Goal: Task Accomplishment & Management: Manage account settings

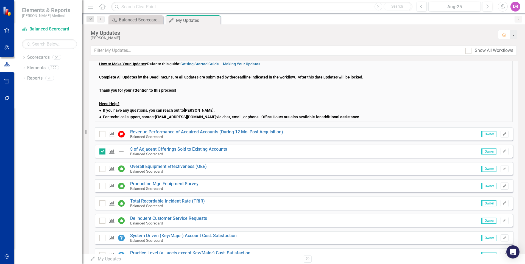
scroll to position [110, 0]
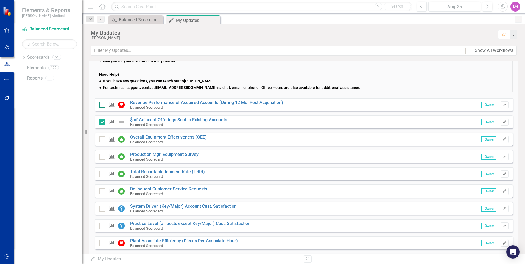
click at [102, 105] on input "checkbox" at bounding box center [101, 104] width 4 height 4
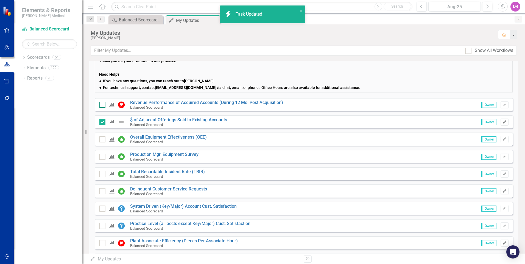
checkbox input "true"
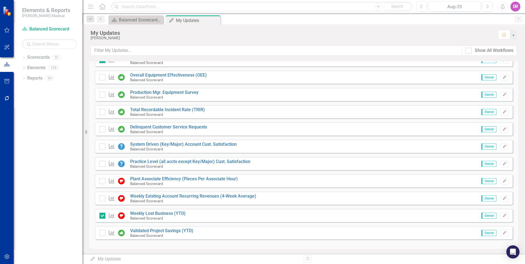
scroll to position [174, 0]
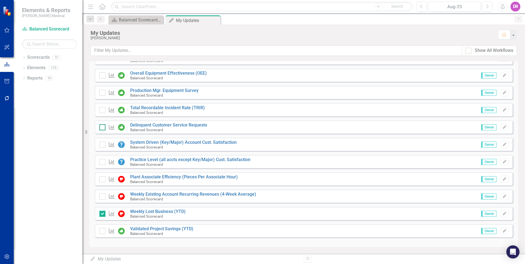
click at [101, 127] on input "checkbox" at bounding box center [101, 126] width 4 height 4
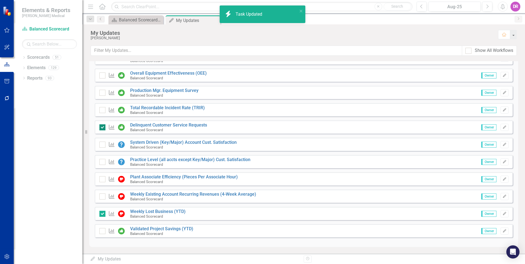
checkbox input "true"
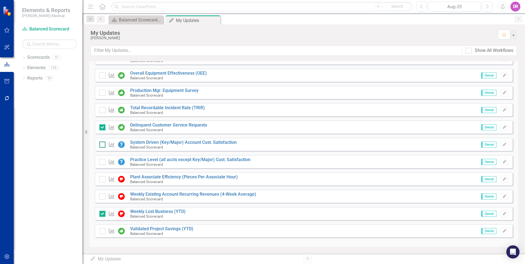
click at [101, 146] on div at bounding box center [102, 145] width 6 height 6
click at [101, 145] on input "checkbox" at bounding box center [101, 144] width 4 height 4
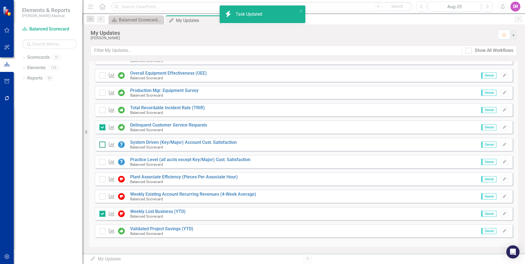
checkbox input "true"
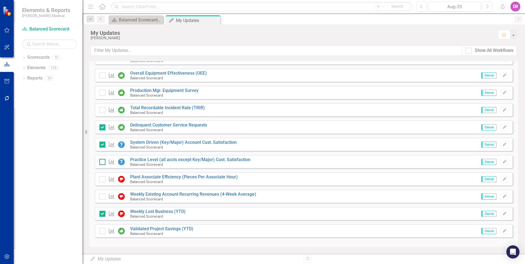
click at [101, 161] on input "checkbox" at bounding box center [101, 161] width 4 height 4
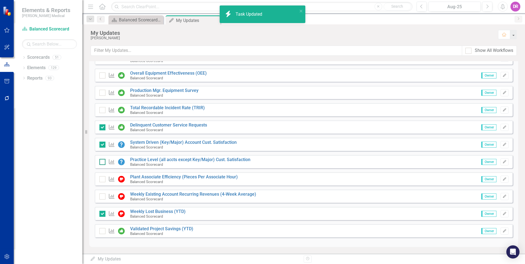
checkbox input "true"
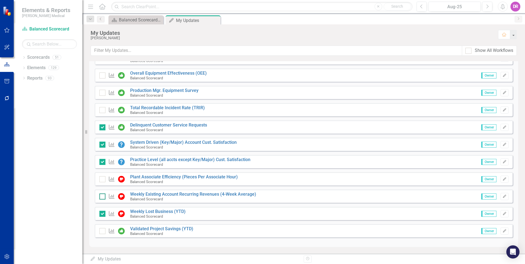
click at [101, 197] on input "checkbox" at bounding box center [101, 196] width 4 height 4
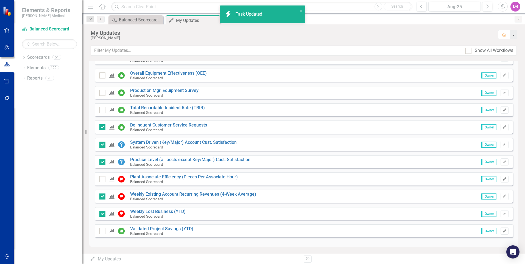
checkbox input "true"
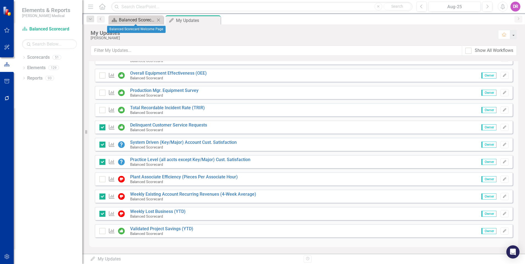
click at [133, 20] on div "Balanced Scorecard Welcome Page" at bounding box center [137, 19] width 36 height 7
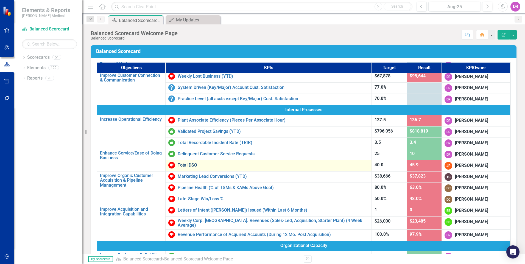
scroll to position [137, 0]
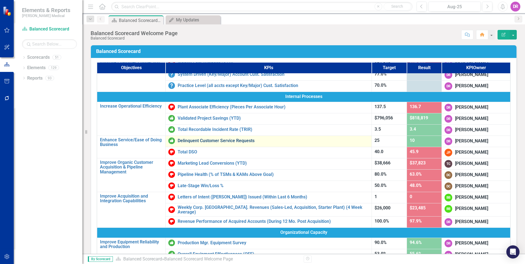
click at [223, 140] on link "Delinquent Customer Service Requests" at bounding box center [273, 140] width 191 height 5
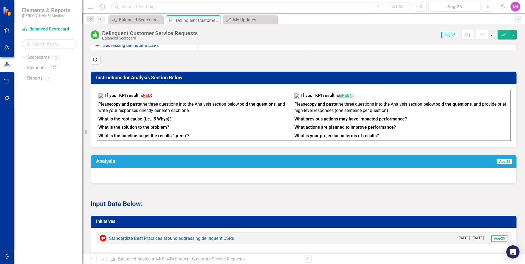
scroll to position [352, 0]
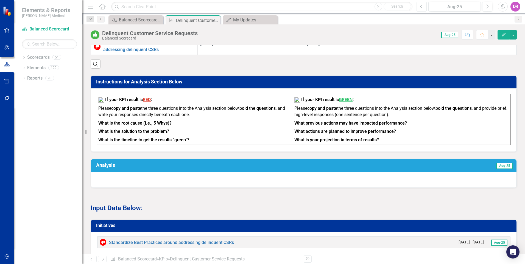
click at [423, 7] on button "Previous" at bounding box center [422, 7] width 10 height 10
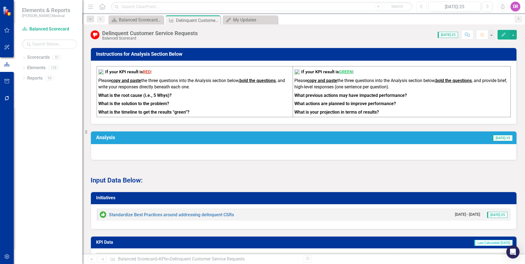
scroll to position [385, 0]
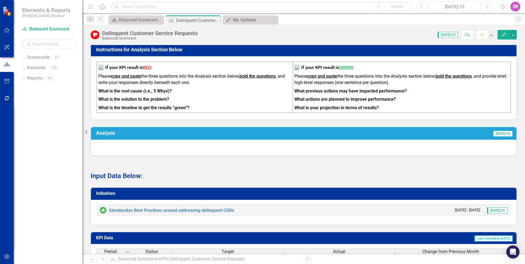
click at [289, 140] on div at bounding box center [304, 148] width 426 height 16
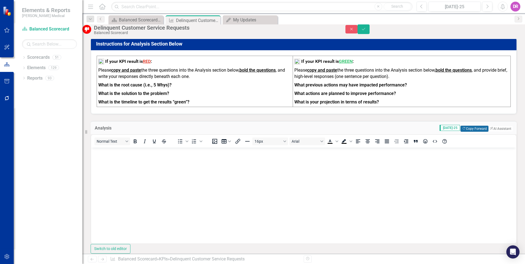
scroll to position [0, 0]
click at [466, 126] on button "Copy Forward Copy Forward" at bounding box center [475, 129] width 28 height 6
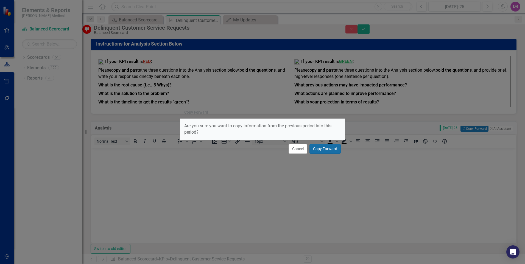
click at [332, 146] on button "Copy Forward" at bounding box center [325, 149] width 31 height 10
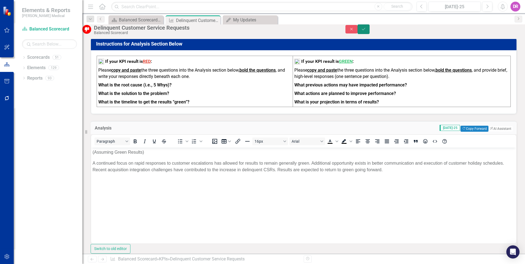
click at [370, 28] on button "Save" at bounding box center [364, 29] width 12 height 10
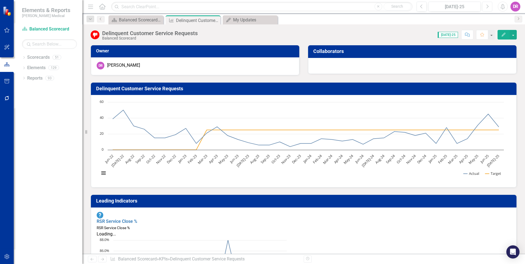
click at [487, 7] on icon "Next" at bounding box center [487, 6] width 3 height 5
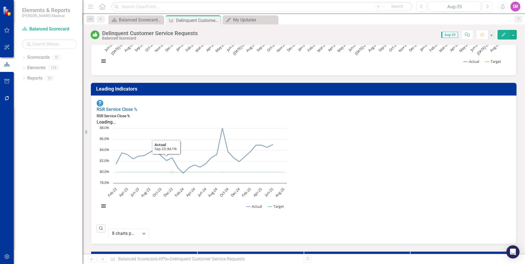
scroll to position [110, 0]
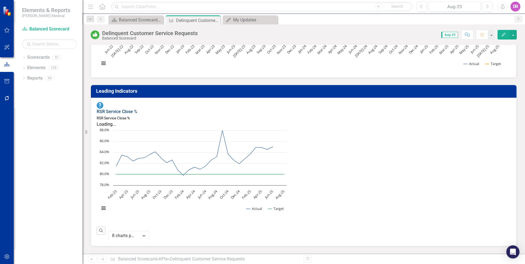
click at [124, 109] on link "RSR Service Close %" at bounding box center [117, 111] width 41 height 5
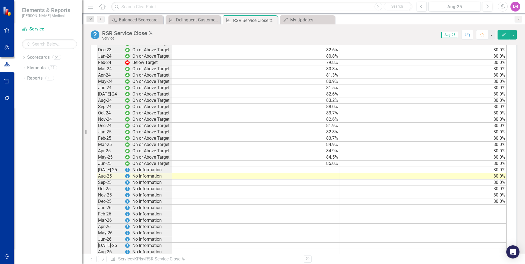
scroll to position [330, 0]
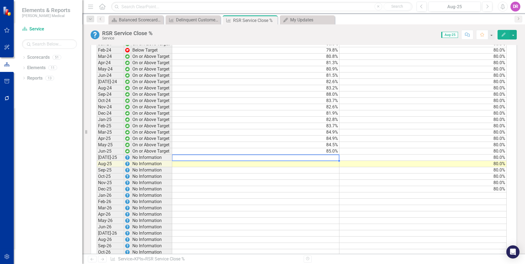
click at [329, 159] on td at bounding box center [255, 158] width 167 height 6
click at [325, 164] on td at bounding box center [255, 164] width 167 height 6
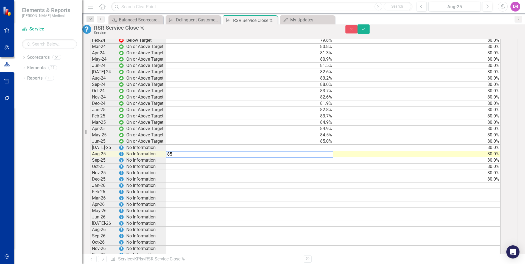
scroll to position [330, 0]
type textarea "85.91"
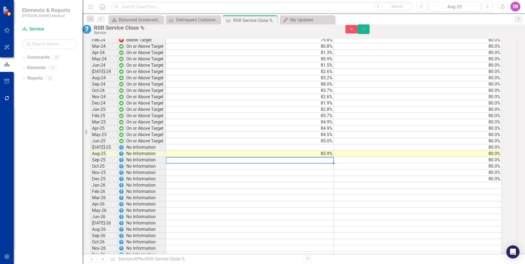
click at [319, 151] on td at bounding box center [250, 147] width 168 height 6
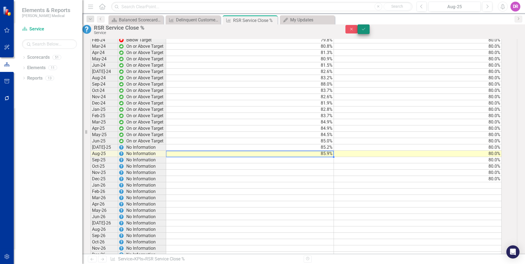
type textarea "85.91"
click at [366, 31] on icon "Save" at bounding box center [363, 29] width 5 height 4
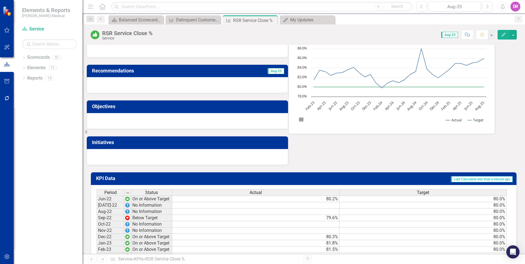
scroll to position [0, 0]
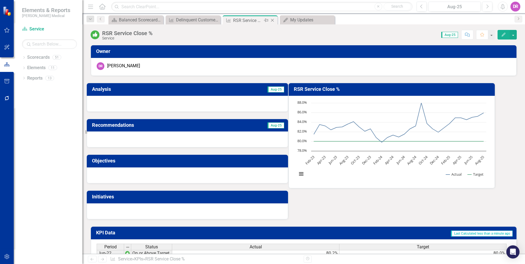
click at [272, 21] on icon "Close" at bounding box center [272, 20] width 5 height 4
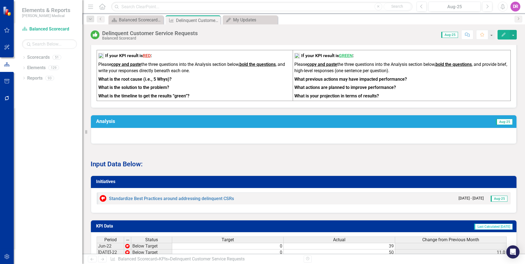
scroll to position [440, 0]
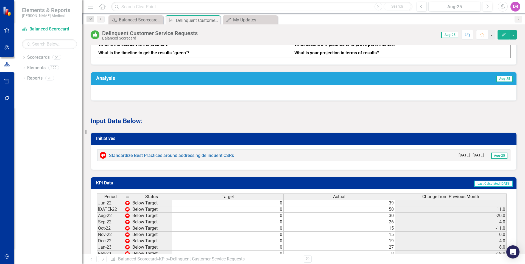
click at [164, 85] on div at bounding box center [304, 93] width 426 height 16
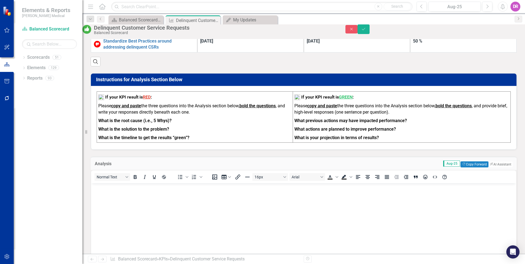
scroll to position [330, 0]
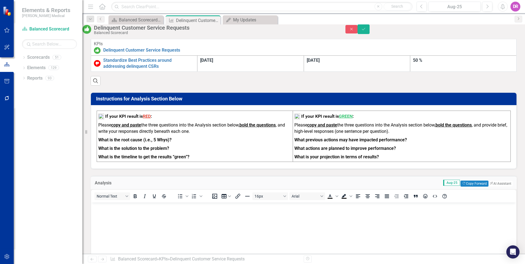
click at [132, 211] on body "Rich Text Area. Press ALT-0 for help." at bounding box center [303, 244] width 425 height 82
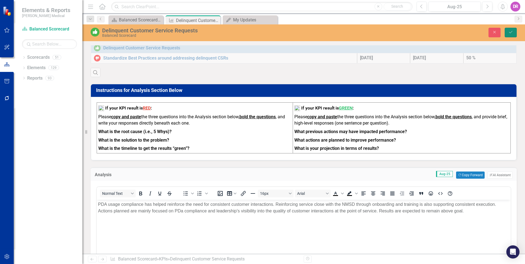
click at [512, 31] on icon "Save" at bounding box center [510, 32] width 5 height 4
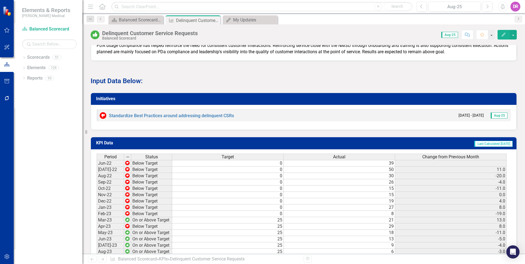
scroll to position [414, 0]
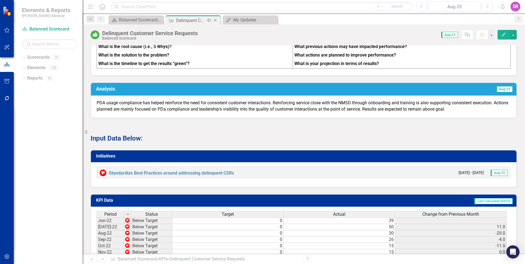
click at [215, 21] on icon "Close" at bounding box center [215, 20] width 5 height 4
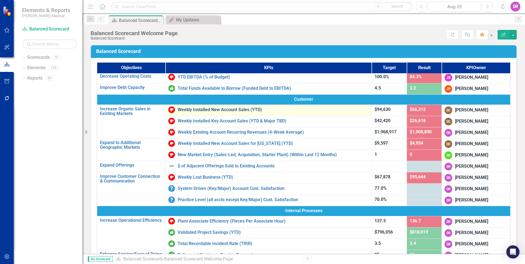
scroll to position [82, 0]
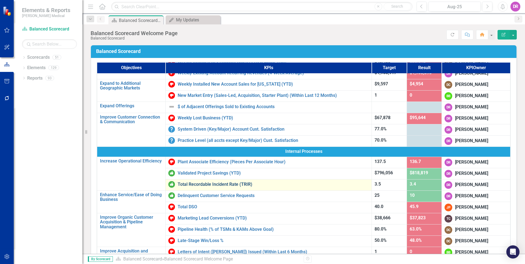
click at [222, 187] on link "Total Recordable Incident Rate (TRIR)" at bounding box center [273, 184] width 191 height 5
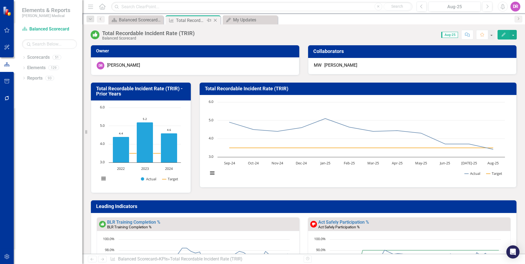
click at [215, 21] on icon "Close" at bounding box center [215, 20] width 5 height 4
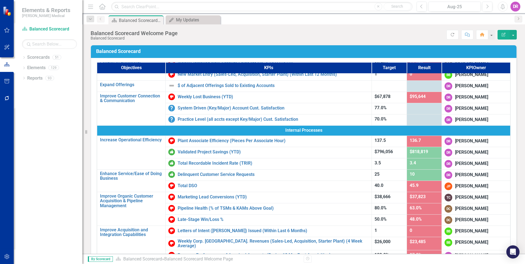
scroll to position [110, 0]
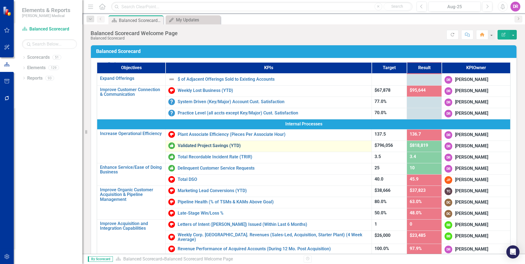
click at [216, 147] on link "Validated Project Savings (YTD)" at bounding box center [273, 145] width 191 height 5
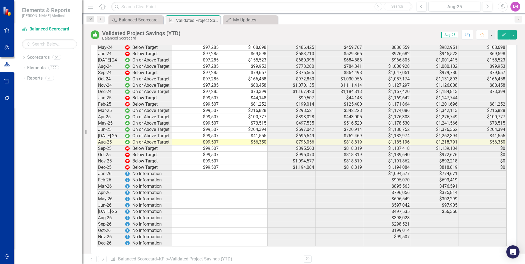
scroll to position [980, 0]
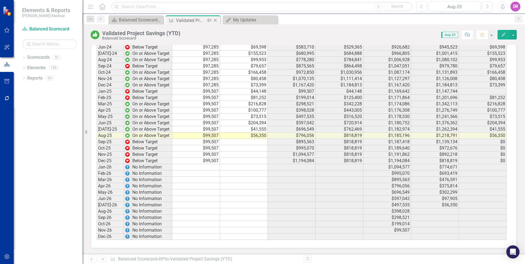
click at [216, 19] on icon "Close" at bounding box center [215, 20] width 5 height 4
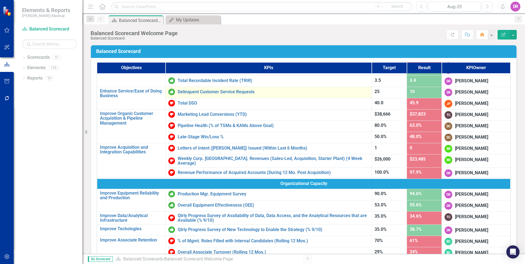
scroll to position [192, 0]
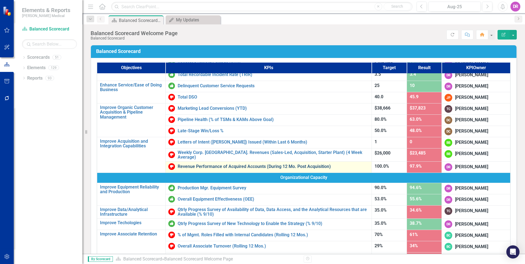
click at [212, 165] on link "Revenue Performance of Acquired Accounts (During 12 Mo. Post Acquisition)" at bounding box center [273, 166] width 191 height 5
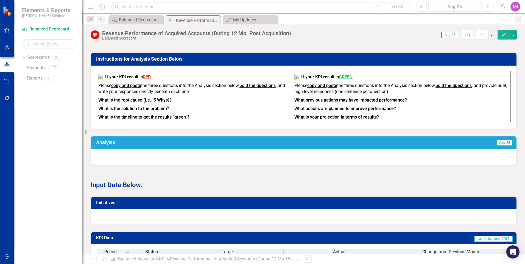
scroll to position [192, 0]
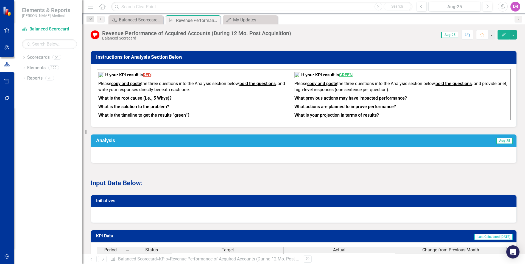
click at [196, 161] on div at bounding box center [304, 155] width 426 height 16
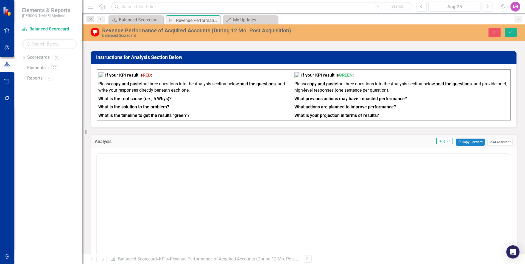
scroll to position [0, 0]
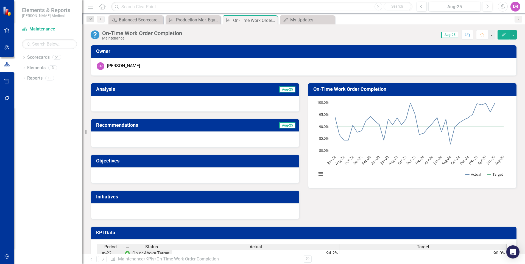
scroll to position [324, 0]
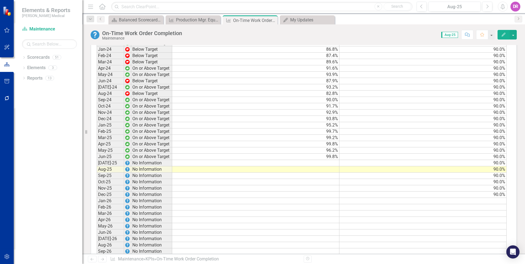
click at [308, 163] on td at bounding box center [255, 163] width 167 height 6
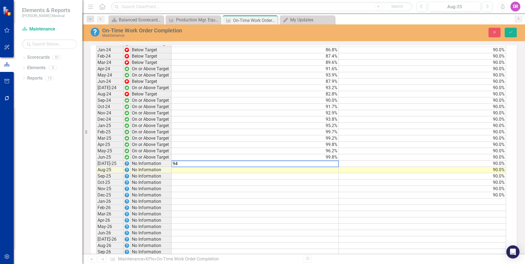
scroll to position [324, 0]
type textarea "94.43"
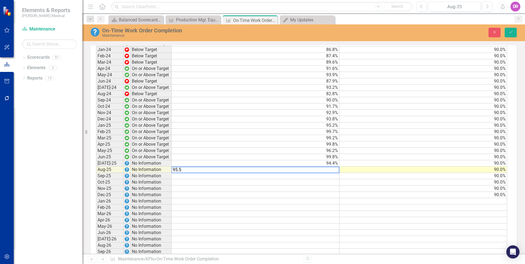
type textarea "95.53"
click at [511, 32] on icon "Save" at bounding box center [510, 32] width 5 height 4
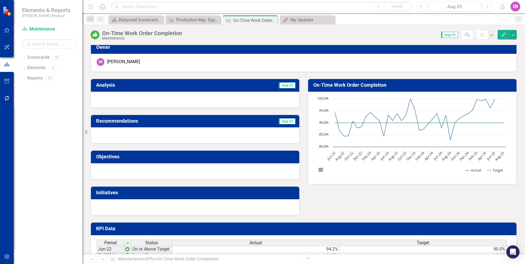
scroll to position [0, 0]
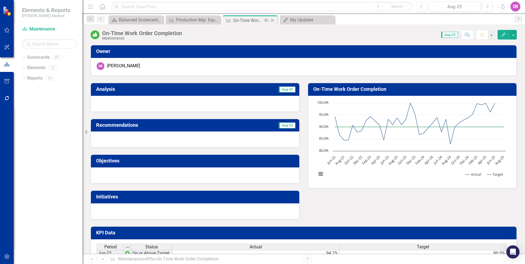
click at [272, 21] on icon "Close" at bounding box center [272, 20] width 5 height 4
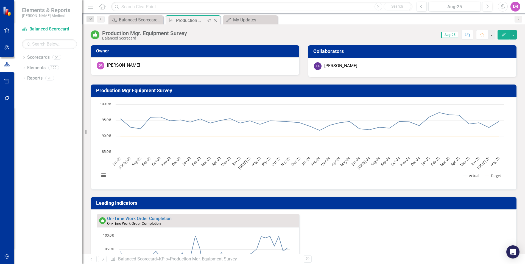
click at [214, 20] on icon "Close" at bounding box center [215, 20] width 5 height 4
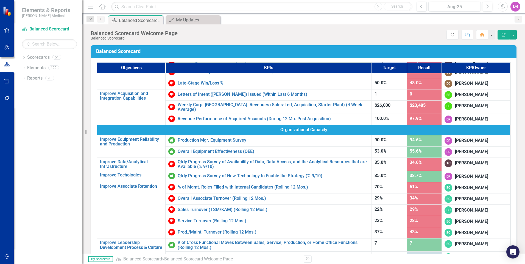
scroll to position [241, 0]
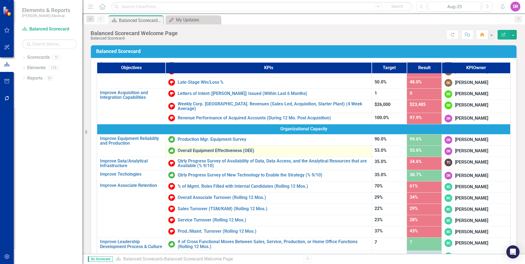
click at [210, 149] on link "Overall Equipment Effectiveness (OEE)" at bounding box center [273, 150] width 191 height 5
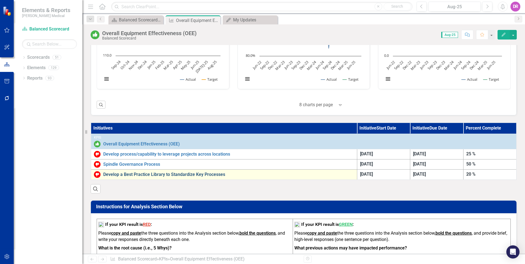
scroll to position [247, 0]
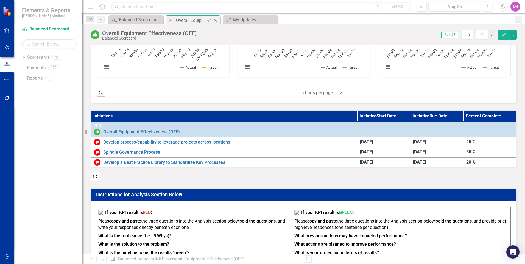
click at [215, 21] on icon "Close" at bounding box center [215, 20] width 5 height 4
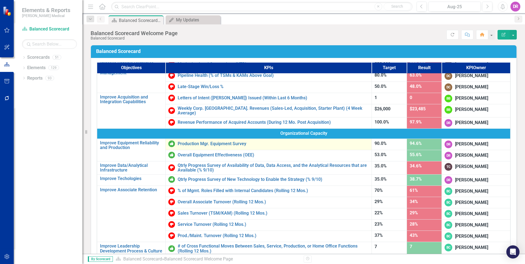
scroll to position [241, 0]
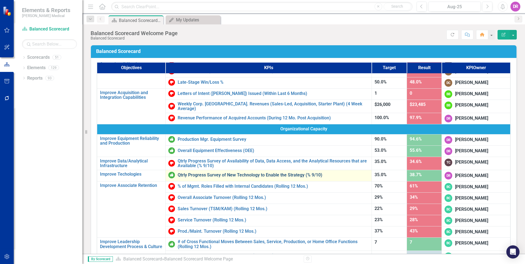
click at [222, 173] on link "Qtrly Progress Survey of New Technology to Enable the Strategy (% 9/10)" at bounding box center [273, 175] width 191 height 5
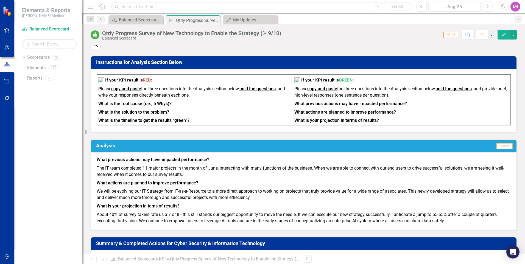
scroll to position [302, 0]
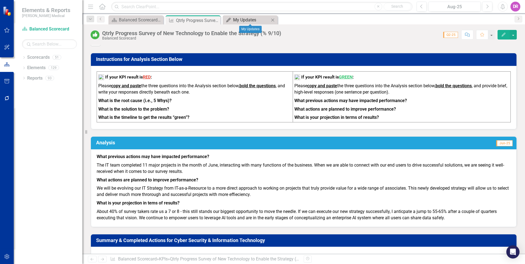
click at [242, 20] on div "My Updates" at bounding box center [251, 19] width 36 height 7
